Goal: Transaction & Acquisition: Book appointment/travel/reservation

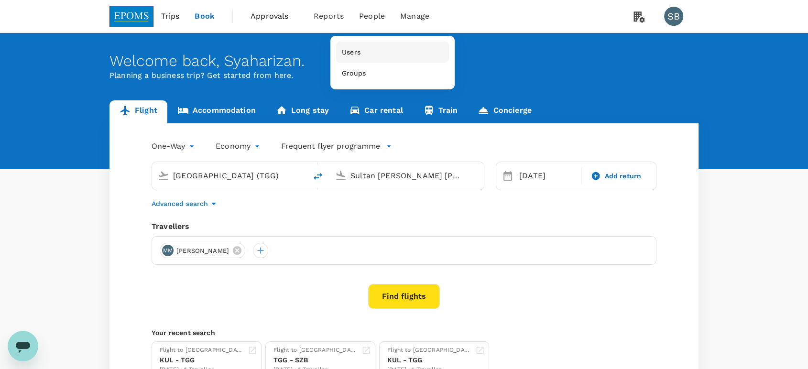
click at [365, 49] on link "Users" at bounding box center [392, 52] width 113 height 21
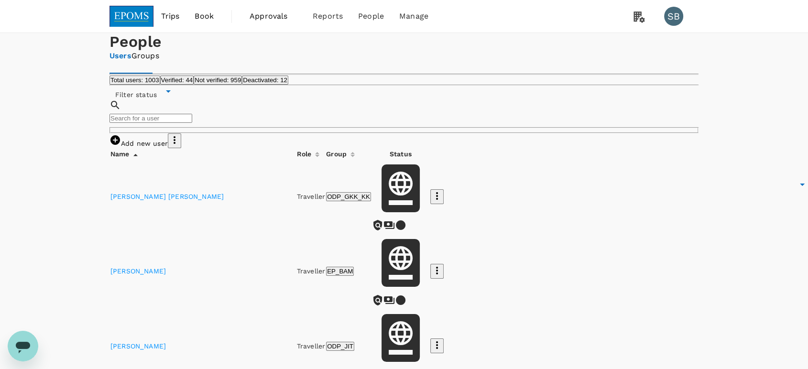
click at [192, 123] on input "text" at bounding box center [150, 118] width 83 height 9
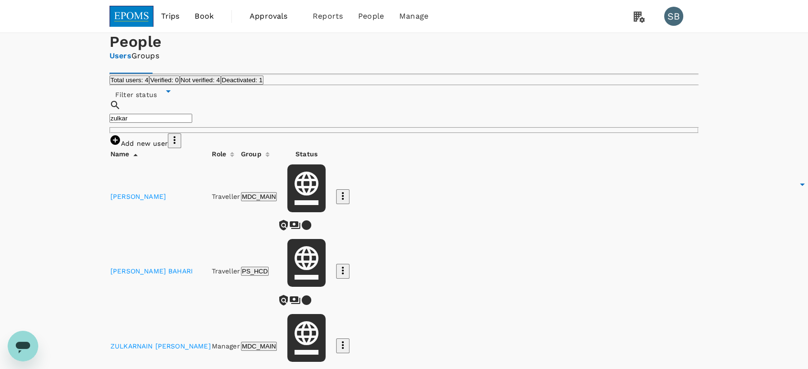
type input "zulkar"
click at [176, 342] on link "ZULKARNAIN ISMAIL" at bounding box center [160, 346] width 100 height 8
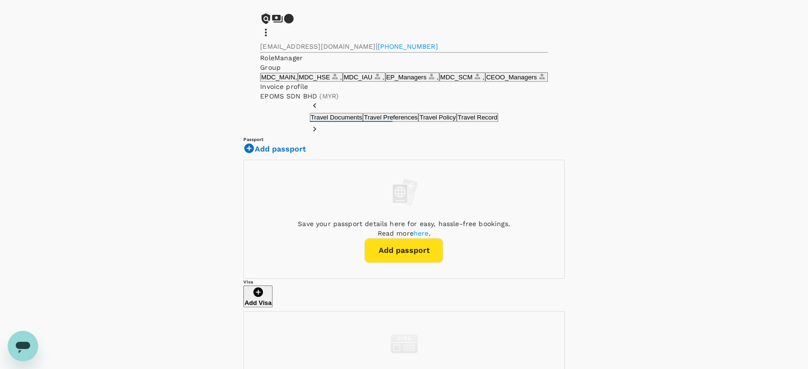
scroll to position [424, 0]
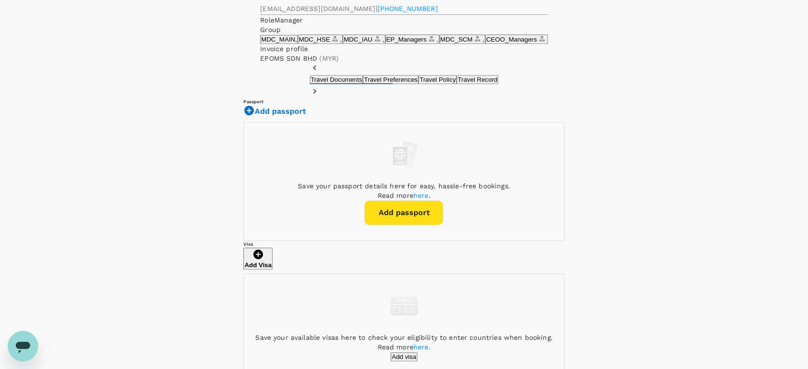
drag, startPoint x: 520, startPoint y: 246, endPoint x: 558, endPoint y: 247, distance: 37.8
copy p "20 Jul 1967"
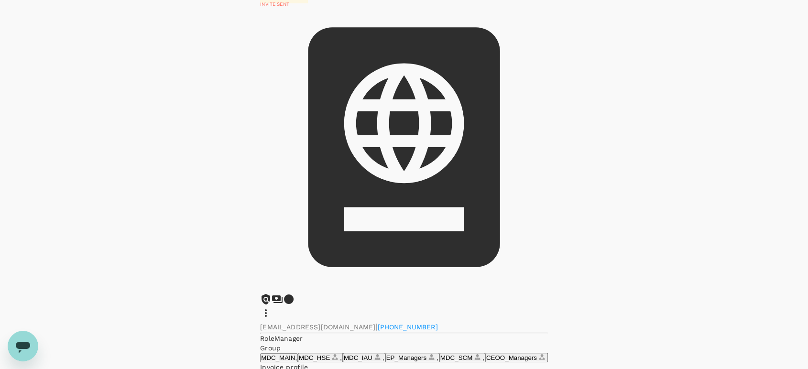
scroll to position [0, 0]
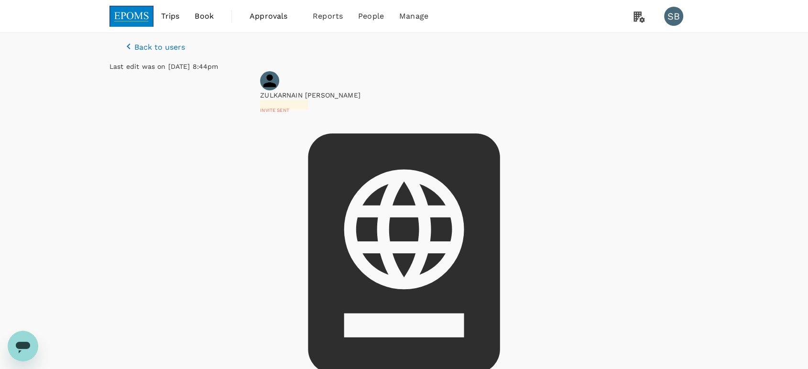
click at [140, 51] on span "Back to users" at bounding box center [159, 47] width 51 height 9
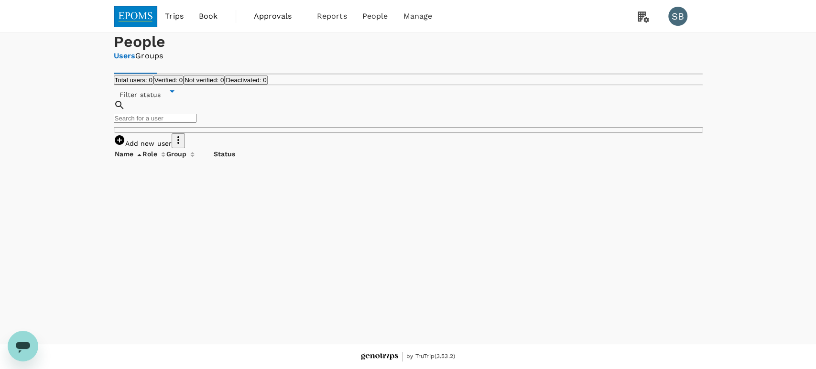
click at [196, 123] on input "text" at bounding box center [155, 118] width 83 height 9
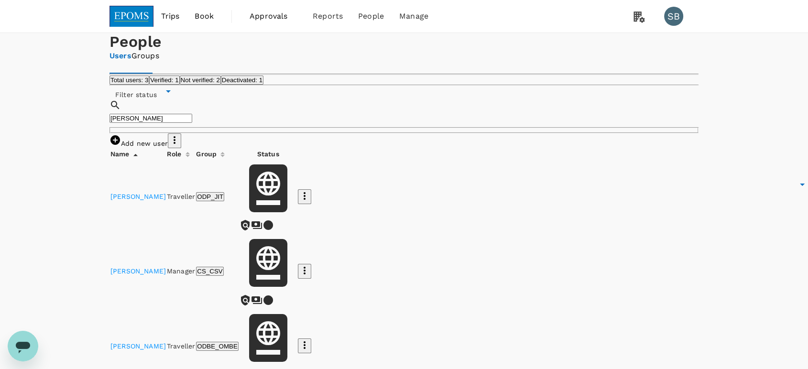
type input "aminuddin"
click at [166, 275] on link "[PERSON_NAME]" at bounding box center [137, 271] width 55 height 8
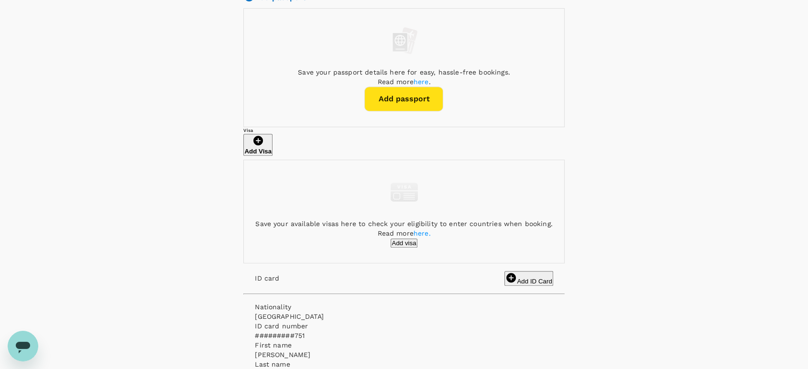
scroll to position [432, 0]
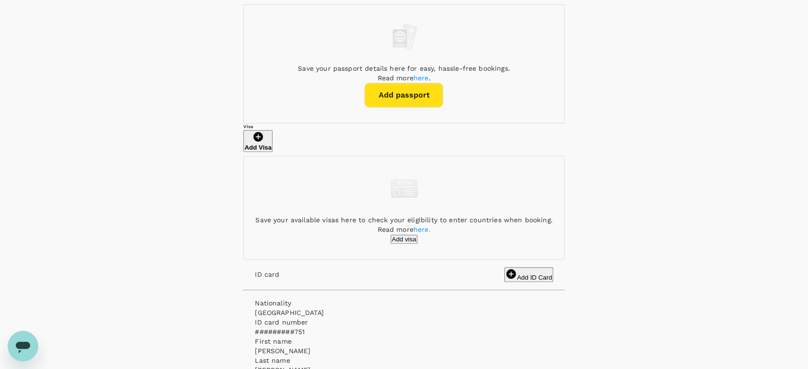
drag, startPoint x: 560, startPoint y: 210, endPoint x: 522, endPoint y: 213, distance: 38.8
copy p "24 Aug 1967"
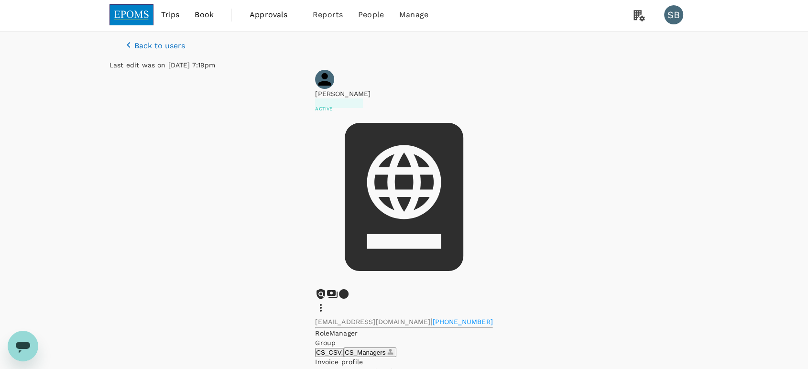
scroll to position [0, 0]
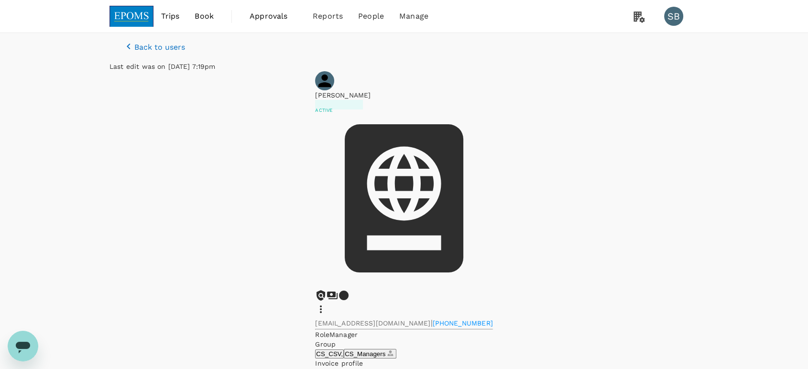
click at [129, 22] on img at bounding box center [131, 16] width 44 height 21
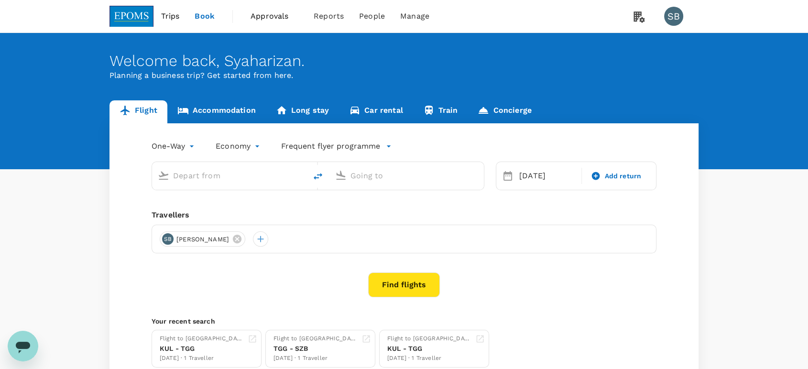
type input "[GEOGRAPHIC_DATA] (TGG)"
type input "Sultan [PERSON_NAME] [PERSON_NAME] (SZB)"
type input "[GEOGRAPHIC_DATA] (TGG)"
type input "Sultan [PERSON_NAME] [PERSON_NAME] (SZB)"
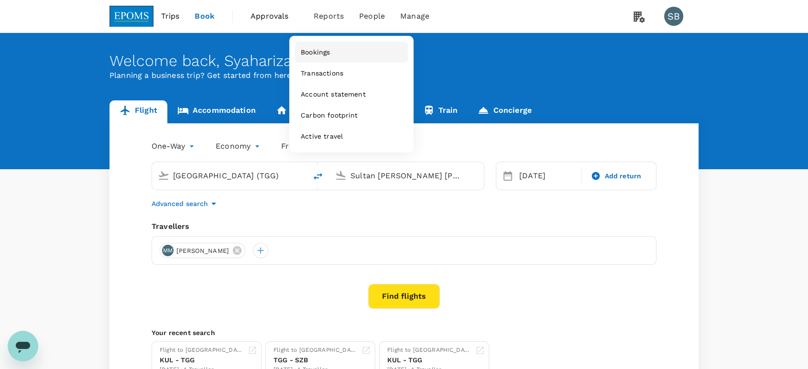
click at [325, 58] on link "Bookings" at bounding box center [351, 52] width 113 height 21
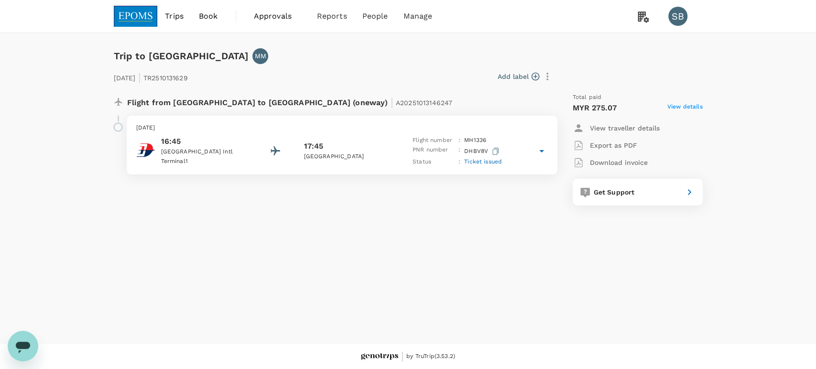
click at [351, 136] on div "16:45 [GEOGRAPHIC_DATA] 1 17:45 [GEOGRAPHIC_DATA] Flight number : MH 1336 PNR n…" at bounding box center [341, 151] width 411 height 31
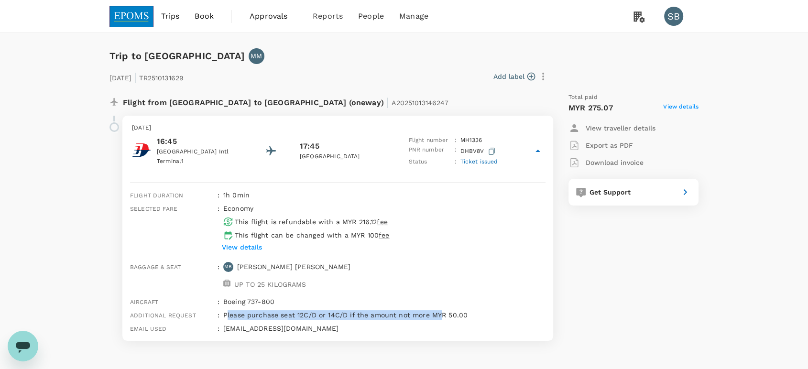
drag, startPoint x: 225, startPoint y: 314, endPoint x: 440, endPoint y: 312, distance: 214.5
click at [440, 312] on div "Please purchase seat 12C/D or 14C/D if the amount not more MYR 50.00" at bounding box center [382, 312] width 326 height 13
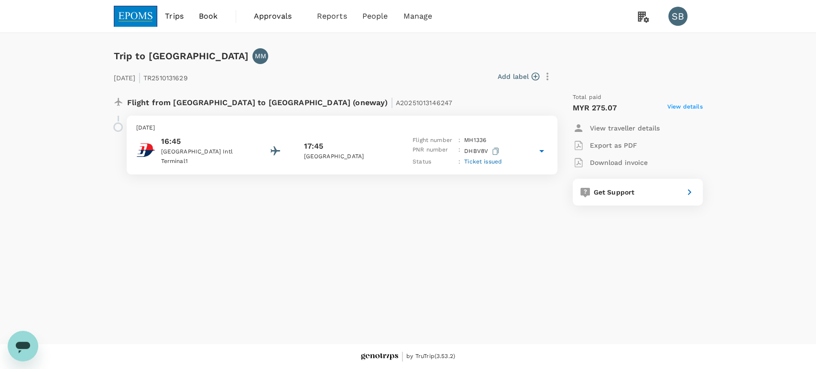
click at [371, 141] on div "17:45" at bounding box center [346, 145] width 86 height 11
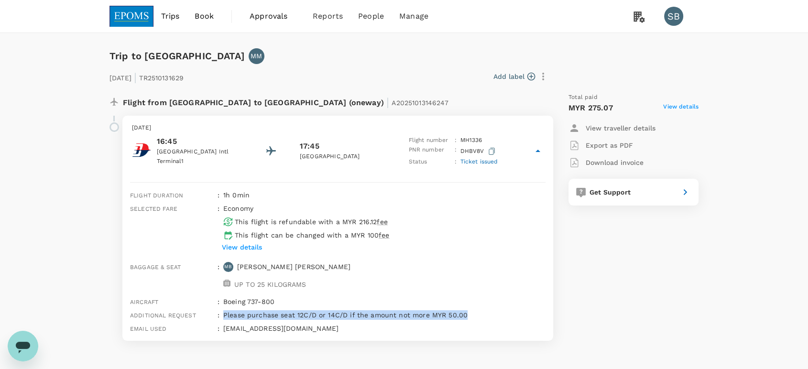
click at [129, 18] on img at bounding box center [131, 16] width 44 height 21
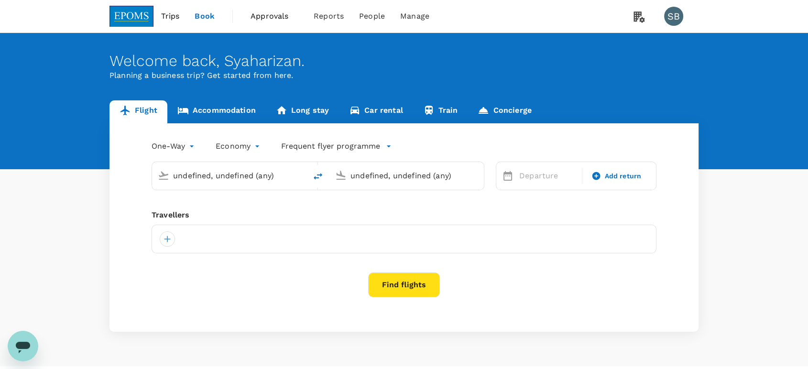
type input "[GEOGRAPHIC_DATA] (TGG)"
type input "Sultan [PERSON_NAME] [PERSON_NAME] (SZB)"
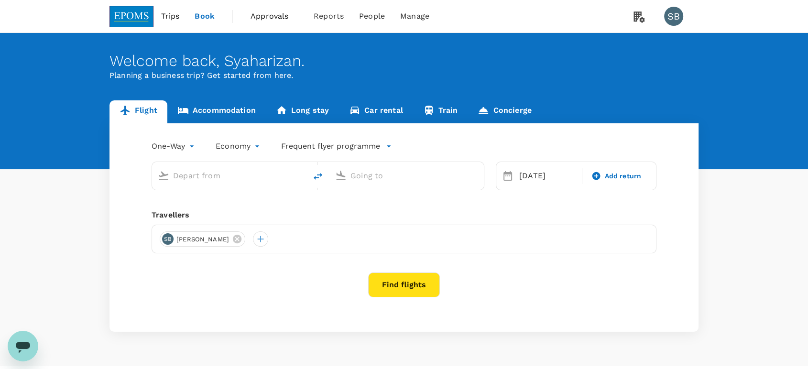
type input "[GEOGRAPHIC_DATA] (TGG)"
type input "Sultan [PERSON_NAME] [PERSON_NAME] (SZB)"
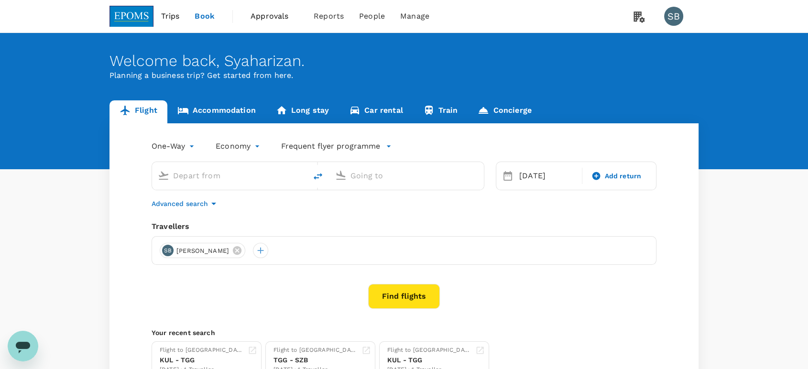
type input "[GEOGRAPHIC_DATA] (TGG)"
type input "Sultan [PERSON_NAME] [PERSON_NAME] (SZB)"
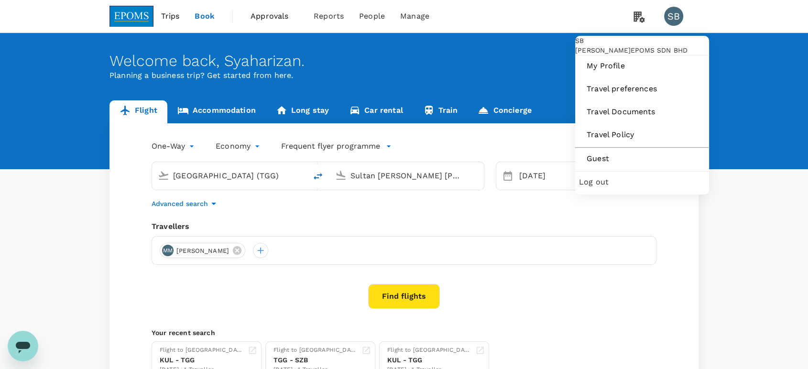
click at [623, 188] on span "Log out" at bounding box center [642, 181] width 126 height 11
